Goal: Information Seeking & Learning: Learn about a topic

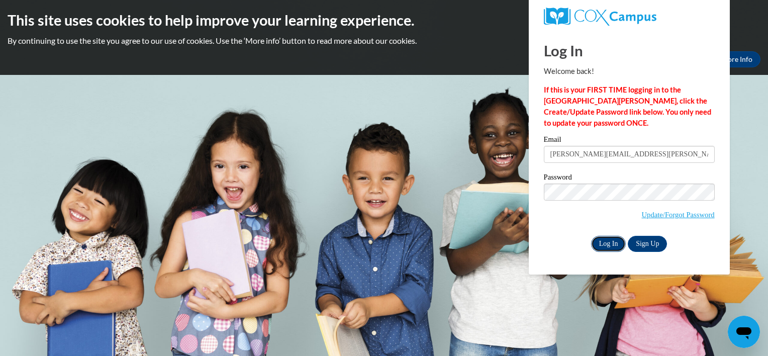
click at [605, 243] on input "Log In" at bounding box center [608, 244] width 35 height 16
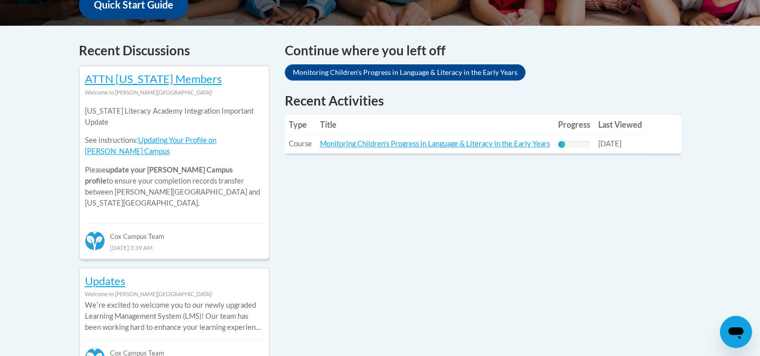
scroll to position [401, 0]
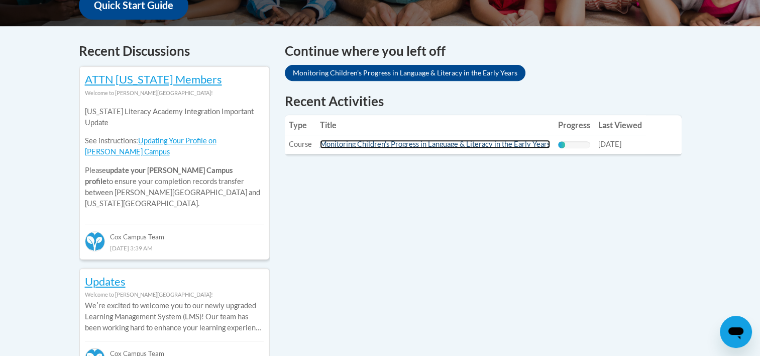
click at [528, 148] on link "Monitoring Children's Progress in Language & Literacy in the Early Years" at bounding box center [435, 144] width 230 height 9
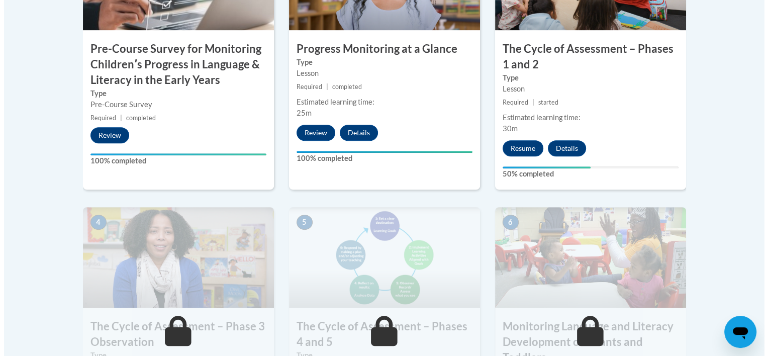
scroll to position [446, 0]
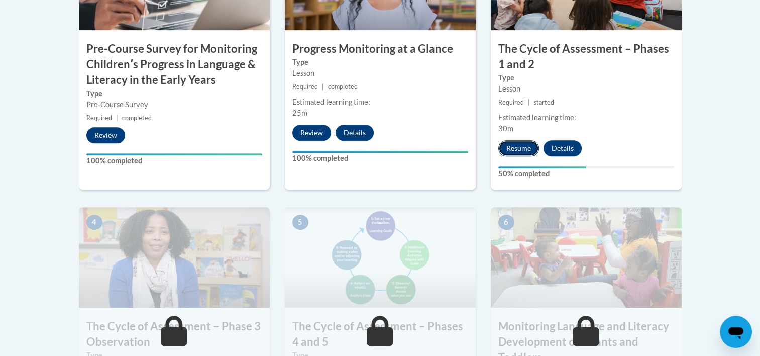
click at [528, 144] on button "Resume" at bounding box center [518, 148] width 41 height 16
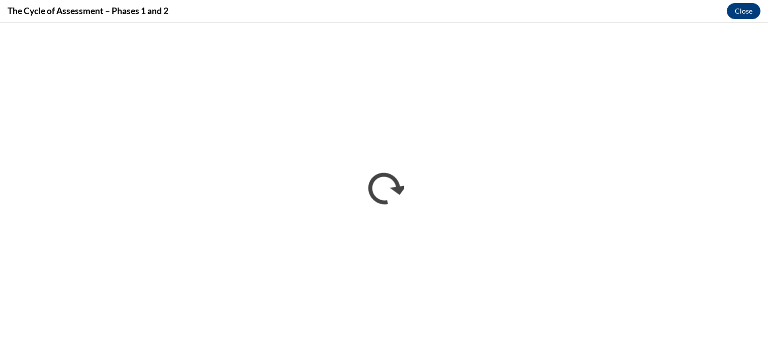
scroll to position [0, 0]
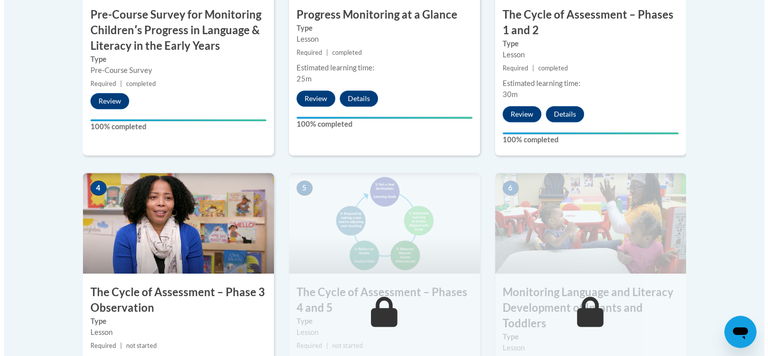
scroll to position [534, 0]
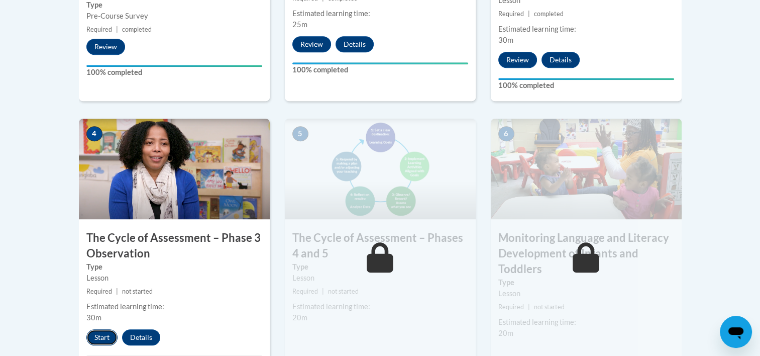
click at [101, 333] on button "Start" at bounding box center [101, 337] width 31 height 16
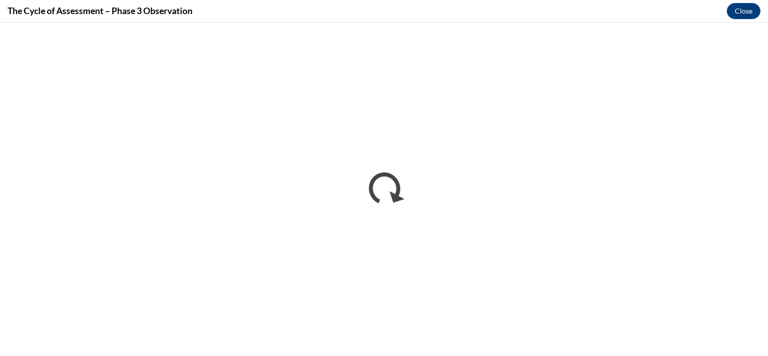
scroll to position [0, 0]
